Goal: Task Accomplishment & Management: Complete application form

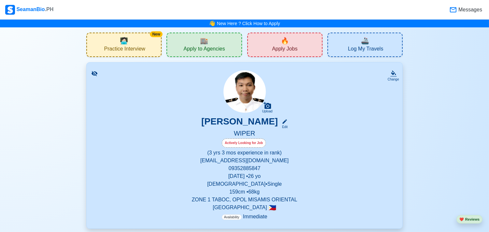
click at [308, 47] on div "🔥 Apply Jobs" at bounding box center [284, 45] width 75 height 24
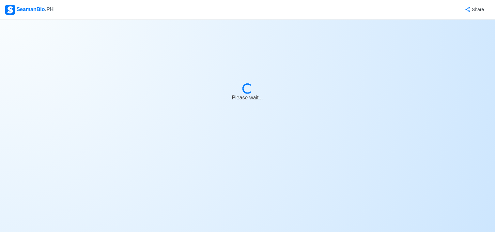
select select "Wiper"
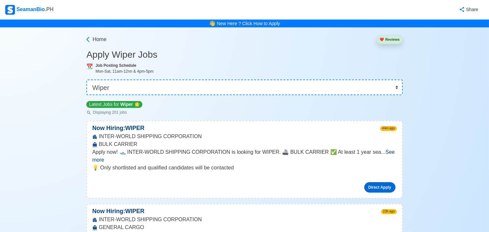
click at [383, 182] on link "Direct Apply" at bounding box center [380, 187] width 31 height 10
click at [237, 22] on link "New Here ? Click How to Apply" at bounding box center [248, 23] width 63 height 5
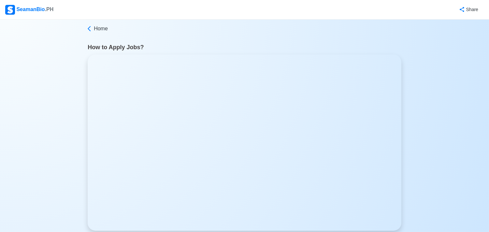
click at [38, 13] on div "SeamanBio .PH" at bounding box center [29, 10] width 48 height 10
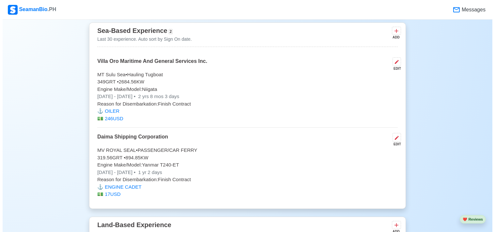
scroll to position [1667, 0]
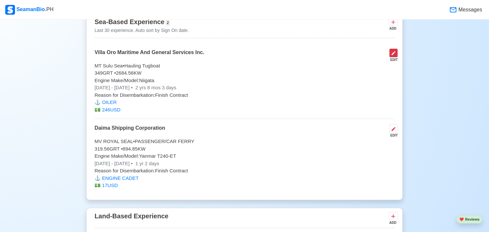
click at [397, 57] on button at bounding box center [394, 53] width 8 height 9
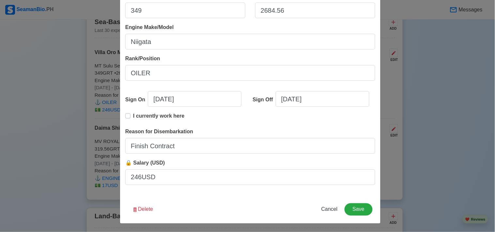
scroll to position [139, 0]
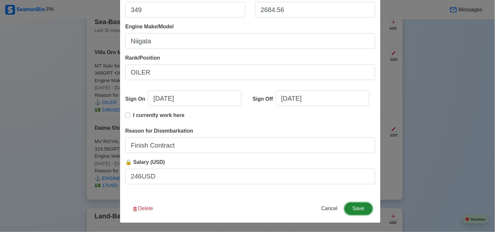
click at [354, 206] on button "Save" at bounding box center [358, 209] width 28 height 12
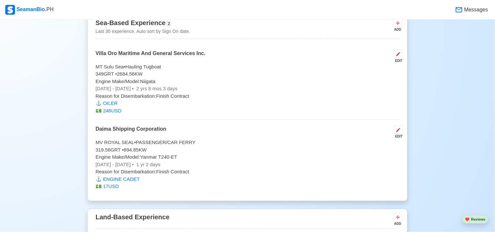
scroll to position [1667, 0]
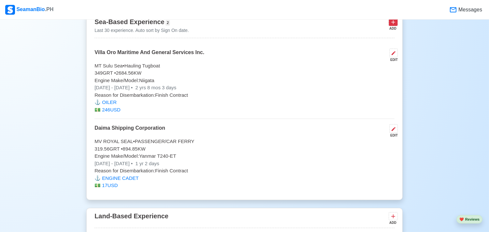
click at [395, 25] on icon at bounding box center [393, 22] width 7 height 7
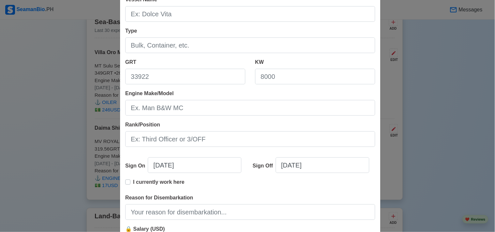
scroll to position [139, 0]
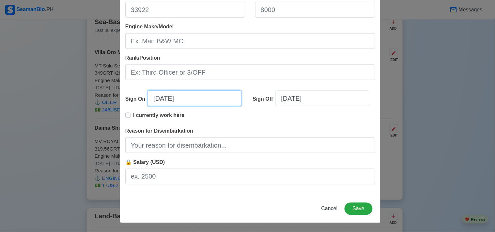
click at [157, 99] on input "[DATE]" at bounding box center [195, 99] width 94 height 16
select select "****"
select select "******"
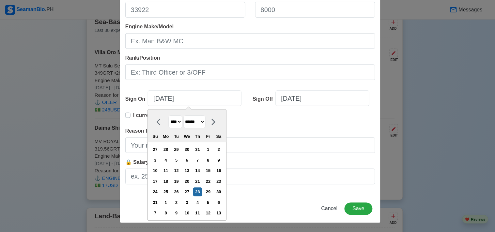
click at [449, 223] on div "Add Sea-Based Experience Shipping Agency Vessel Name Type GRT KW Engine Make/Mo…" at bounding box center [247, 116] width 495 height 232
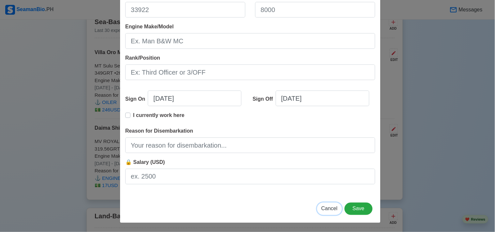
click at [332, 209] on span "Cancel" at bounding box center [329, 209] width 16 height 6
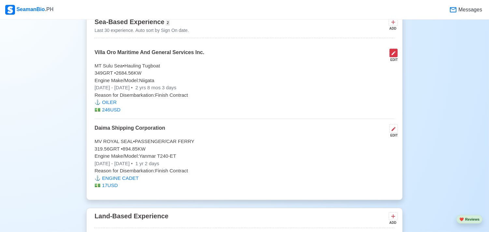
click at [393, 56] on icon at bounding box center [393, 53] width 5 height 5
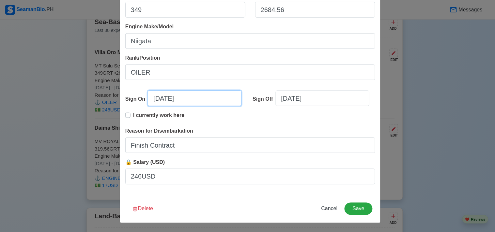
click at [155, 97] on input "[DATE]" at bounding box center [195, 99] width 94 height 16
select select "****"
select select "******"
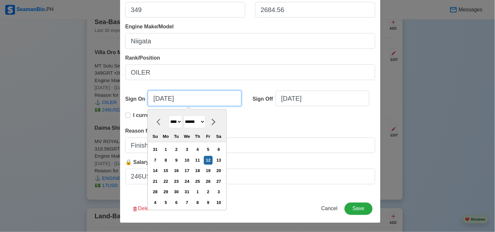
click at [157, 98] on input "[DATE]" at bounding box center [195, 99] width 94 height 16
type input "[DATE]"
select select "*******"
type input "[DATE]"
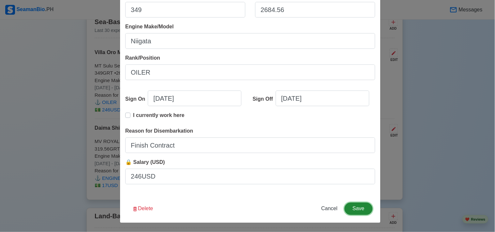
click at [354, 210] on button "Save" at bounding box center [358, 209] width 28 height 12
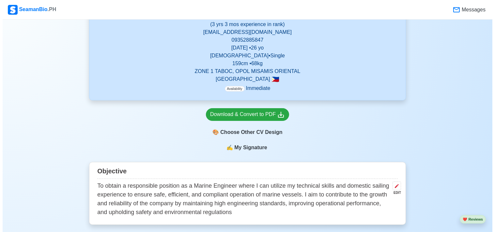
scroll to position [145, 0]
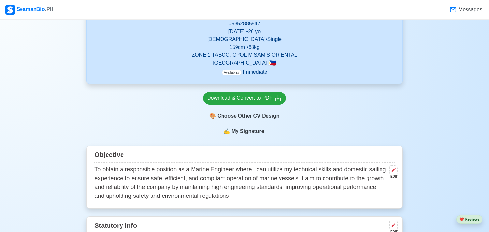
click at [263, 114] on div "🎨 Choose Other CV Design" at bounding box center [244, 116] width 83 height 12
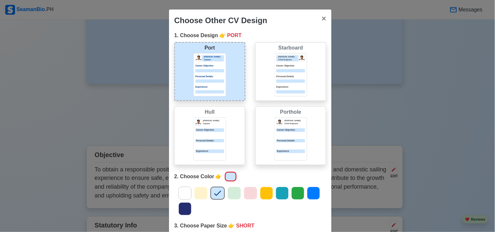
click at [215, 130] on p "Career Objective" at bounding box center [209, 130] width 29 height 4
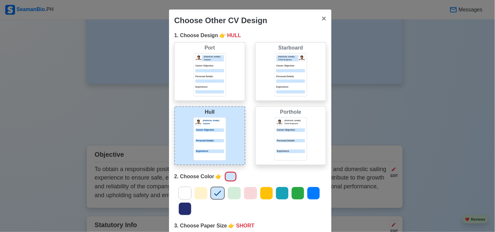
click at [295, 128] on div "Career Objective" at bounding box center [290, 130] width 29 height 4
click at [219, 126] on div "[PERSON_NAME] Captain Career Objective Personal Details Experience" at bounding box center [209, 138] width 33 height 43
click at [220, 92] on div at bounding box center [209, 91] width 29 height 3
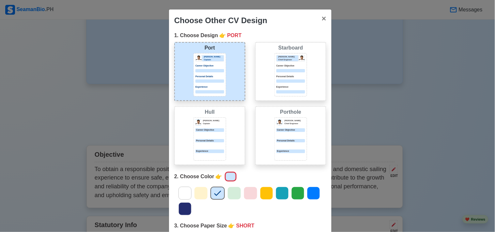
click at [285, 85] on div "[PERSON_NAME] Chief Engineer Career Objective Personal Details Experience" at bounding box center [290, 74] width 29 height 38
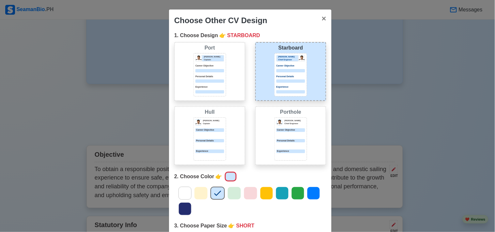
click at [230, 119] on div "[PERSON_NAME] [PERSON_NAME] Captain Career Objective Personal Details Experience" at bounding box center [209, 135] width 71 height 59
click at [219, 119] on p "[PERSON_NAME]" at bounding box center [213, 120] width 21 height 3
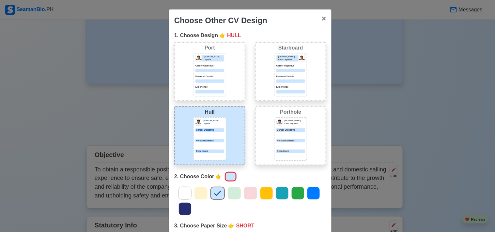
click at [217, 86] on p "Experience" at bounding box center [209, 87] width 29 height 4
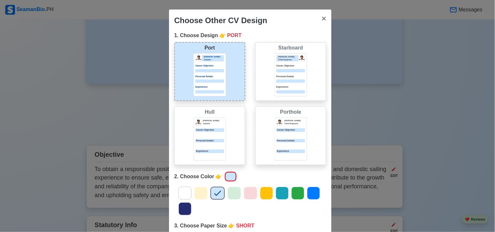
click at [281, 86] on p "Experience" at bounding box center [290, 87] width 29 height 4
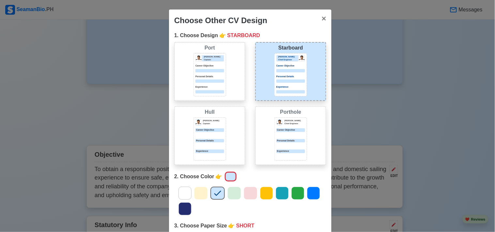
click at [229, 121] on div "[PERSON_NAME] [PERSON_NAME] Captain Career Objective Personal Details Experience" at bounding box center [209, 135] width 71 height 59
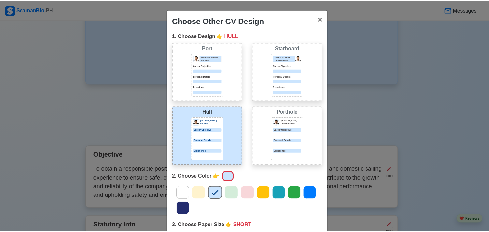
scroll to position [67, 0]
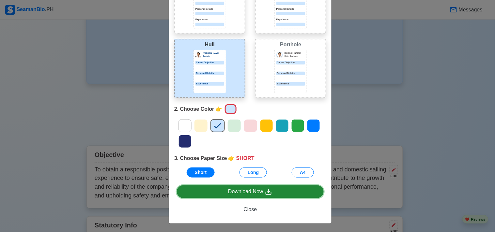
click at [228, 189] on div "Download Now" at bounding box center [250, 192] width 44 height 8
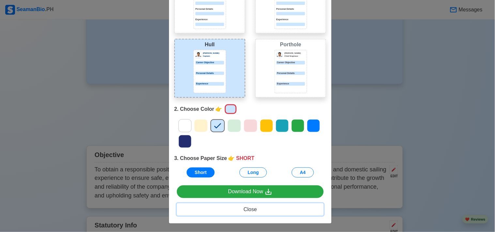
click at [247, 211] on span "Close" at bounding box center [250, 210] width 13 height 6
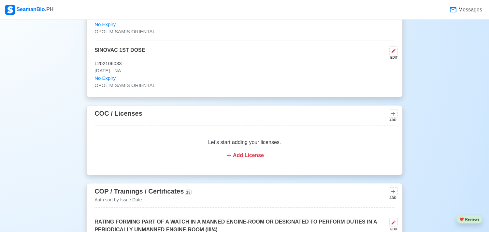
scroll to position [833, 0]
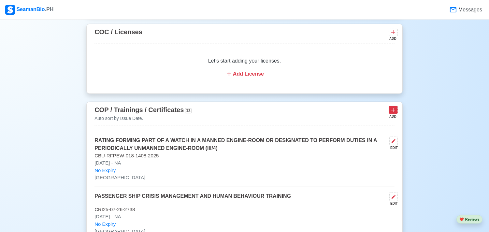
click at [397, 112] on button at bounding box center [393, 110] width 9 height 8
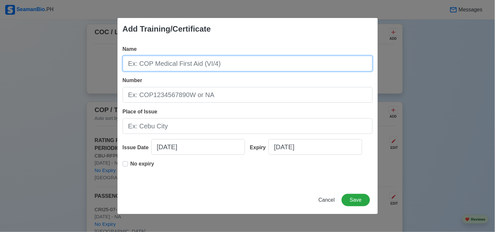
click at [217, 64] on input "Name" at bounding box center [248, 64] width 250 height 16
type input "E"
click at [314, 66] on input "RATING FORMING PART OF AN ENGINEERING WATCH (III/4" at bounding box center [248, 64] width 250 height 16
type input "RATING FORMING PART OF AN ENGINEERING WATCH (III/4)"
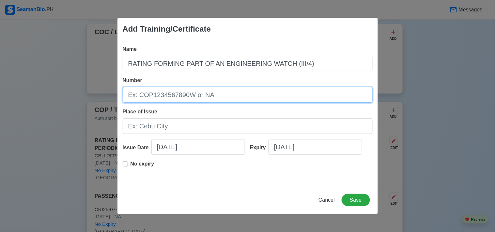
click at [201, 99] on input "Number" at bounding box center [248, 95] width 250 height 16
paste input "[US_VEHICLE_IDENTIFICATION_NUMBER]"
type input "[US_VEHICLE_IDENTIFICATION_NUMBER]"
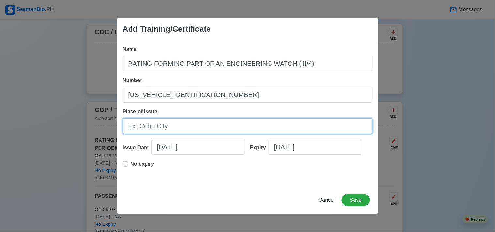
click at [209, 118] on input "Place of Issue" at bounding box center [248, 126] width 250 height 16
click at [183, 131] on input "Place of Issue" at bounding box center [248, 126] width 250 height 16
type input "[GEOGRAPHIC_DATA]"
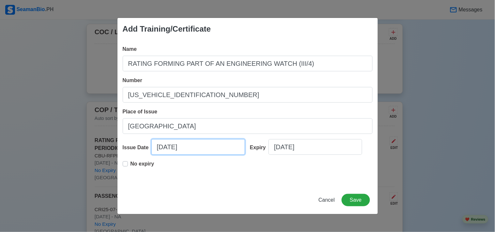
select select "****"
select select "******"
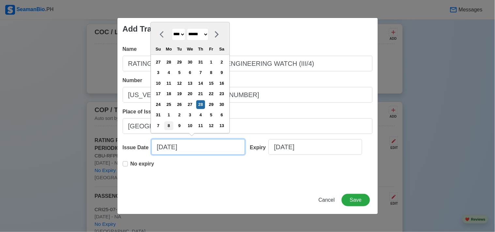
drag, startPoint x: 173, startPoint y: 148, endPoint x: 175, endPoint y: 123, distance: 25.5
click at [168, 146] on input "[DATE]" at bounding box center [198, 147] width 94 height 16
click at [184, 95] on div "19" at bounding box center [179, 94] width 9 height 9
type input "[DATE]"
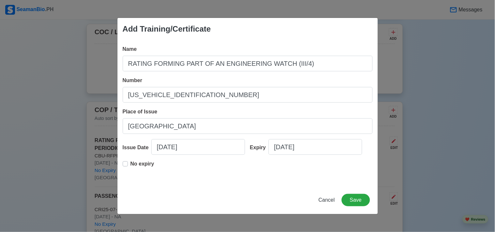
click at [128, 162] on div "No expiry" at bounding box center [139, 166] width 32 height 13
click at [130, 165] on label "No expiry" at bounding box center [142, 166] width 24 height 13
type input "[DATE]"
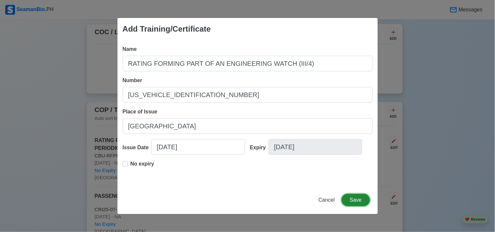
click at [359, 197] on button "Save" at bounding box center [355, 200] width 28 height 12
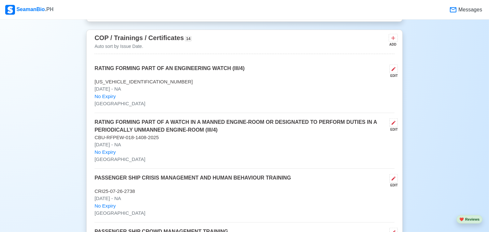
scroll to position [906, 0]
click at [396, 42] on button at bounding box center [393, 38] width 9 height 8
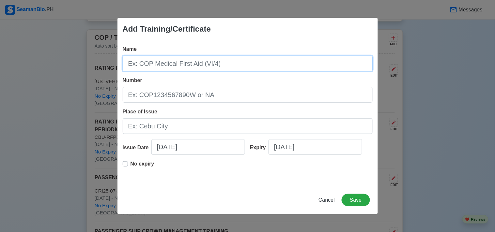
drag, startPoint x: 247, startPoint y: 66, endPoint x: 271, endPoint y: 23, distance: 48.8
click at [247, 64] on input "Name" at bounding box center [248, 64] width 250 height 16
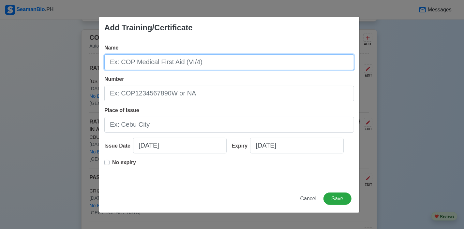
paste input "SURVIVAL CRAFT AND RESCUE BOAT OTHER THAN FAST RESCUE BOAT"
type input "SURVIVAL CRAFT AND RESCUE BOAT OTHER THAN FAST RESCUE BOAT"
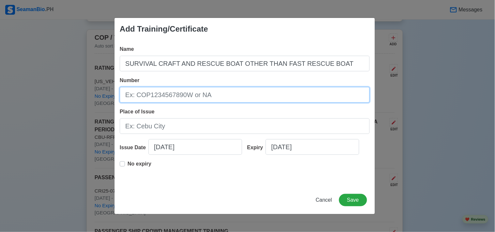
click at [277, 96] on input "Number" at bounding box center [245, 95] width 250 height 16
paste input "SCRB200038642125"
type input "SCRB200038642125"
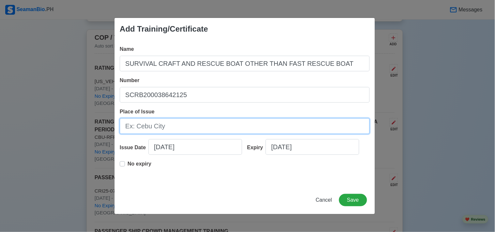
click at [185, 132] on input "Place of Issue" at bounding box center [245, 126] width 250 height 16
type input "[GEOGRAPHIC_DATA]"
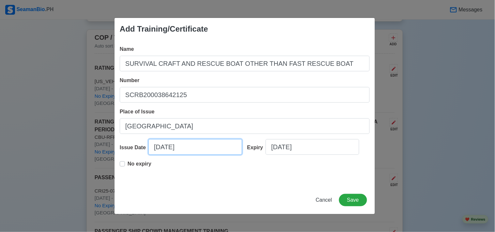
select select "****"
select select "******"
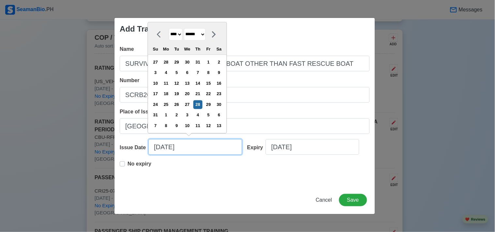
drag, startPoint x: 168, startPoint y: 148, endPoint x: 161, endPoint y: 147, distance: 7.3
click at [161, 147] on input "[DATE]" at bounding box center [195, 147] width 94 height 16
drag, startPoint x: 183, startPoint y: 146, endPoint x: 148, endPoint y: 127, distance: 38.8
click at [139, 145] on div "Issue Date 08/2025 **** **** **** **** **** **** **** **** **** **** **** **** …" at bounding box center [181, 149] width 123 height 21
click at [181, 93] on div "19" at bounding box center [176, 94] width 9 height 9
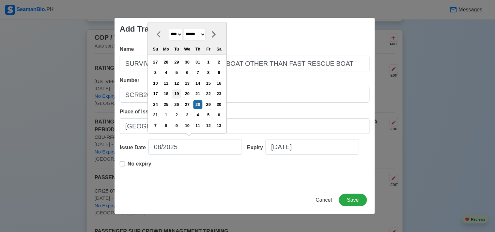
type input "[DATE]"
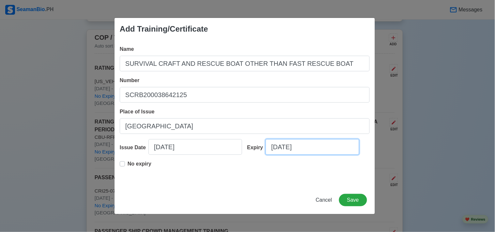
select select "****"
select select "******"
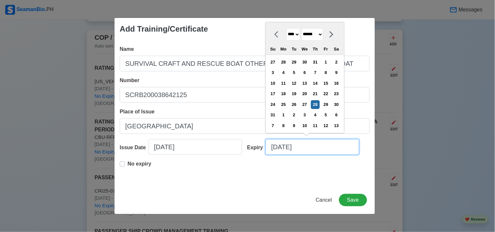
click at [330, 151] on input "[DATE]" at bounding box center [312, 147] width 94 height 16
click at [297, 36] on select "**** **** **** **** **** **** **** **** **** **** **** **** **** **** **** ****…" at bounding box center [293, 34] width 14 height 13
select select "****"
click at [286, 39] on select "**** **** **** **** **** **** **** **** **** **** **** **** **** **** **** ****…" at bounding box center [293, 34] width 14 height 13
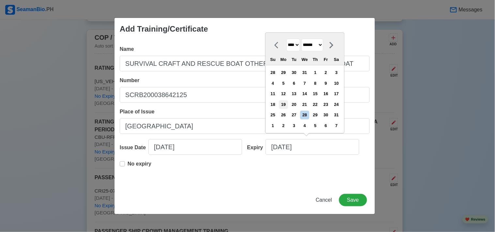
click at [288, 104] on div "19" at bounding box center [283, 104] width 9 height 9
type input "[DATE]"
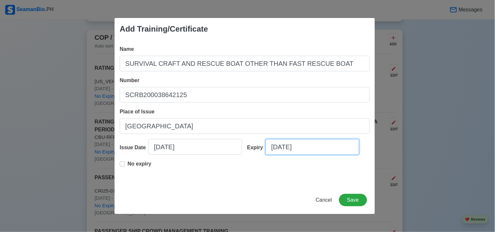
select select "****"
select select "******"
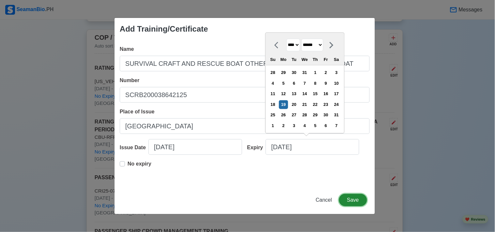
click at [346, 198] on button "Save" at bounding box center [353, 200] width 28 height 12
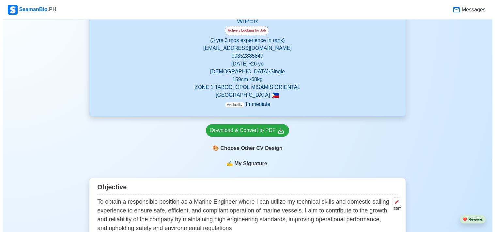
scroll to position [145, 0]
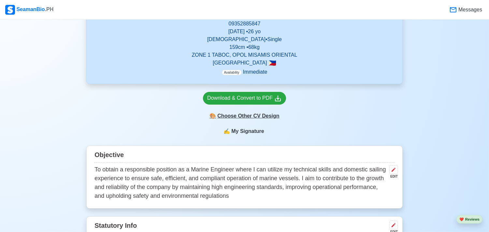
click at [265, 115] on div "🎨 Choose Other CV Design" at bounding box center [244, 116] width 83 height 12
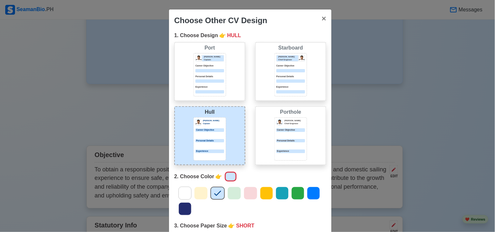
click at [215, 150] on p "Experience" at bounding box center [209, 152] width 29 height 4
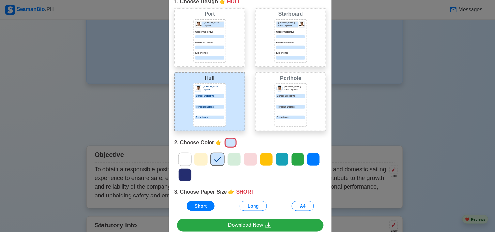
scroll to position [67, 0]
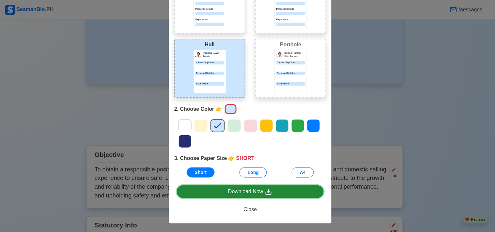
click at [241, 188] on div "Download Now" at bounding box center [250, 192] width 44 height 8
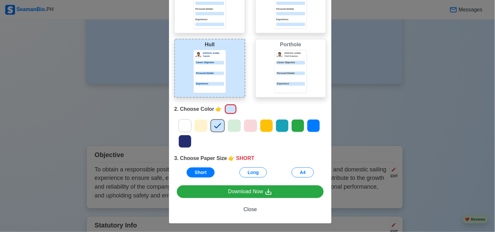
click at [281, 66] on div at bounding box center [290, 67] width 29 height 3
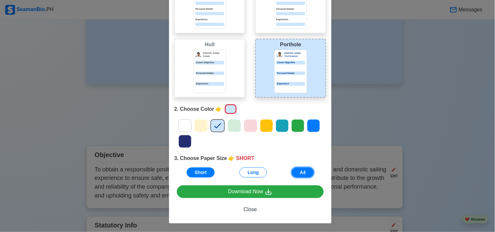
click at [301, 168] on button "A4" at bounding box center [303, 173] width 22 height 10
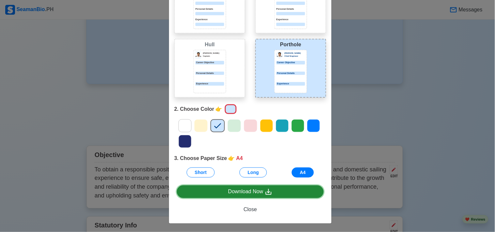
click at [270, 190] on link "Download Now" at bounding box center [250, 192] width 147 height 13
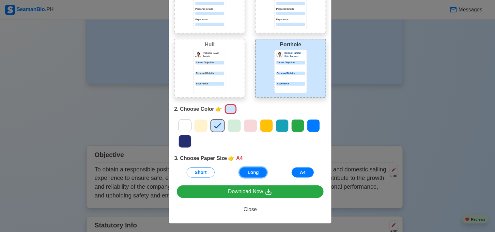
click at [248, 170] on button "Long" at bounding box center [252, 173] width 27 height 10
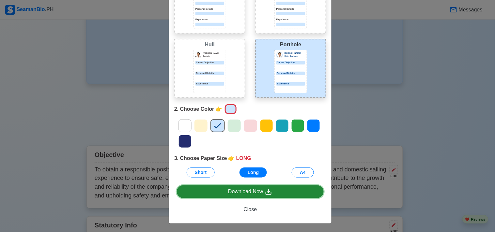
click at [255, 194] on div "Download Now" at bounding box center [250, 192] width 44 height 8
